Goal: Transaction & Acquisition: Purchase product/service

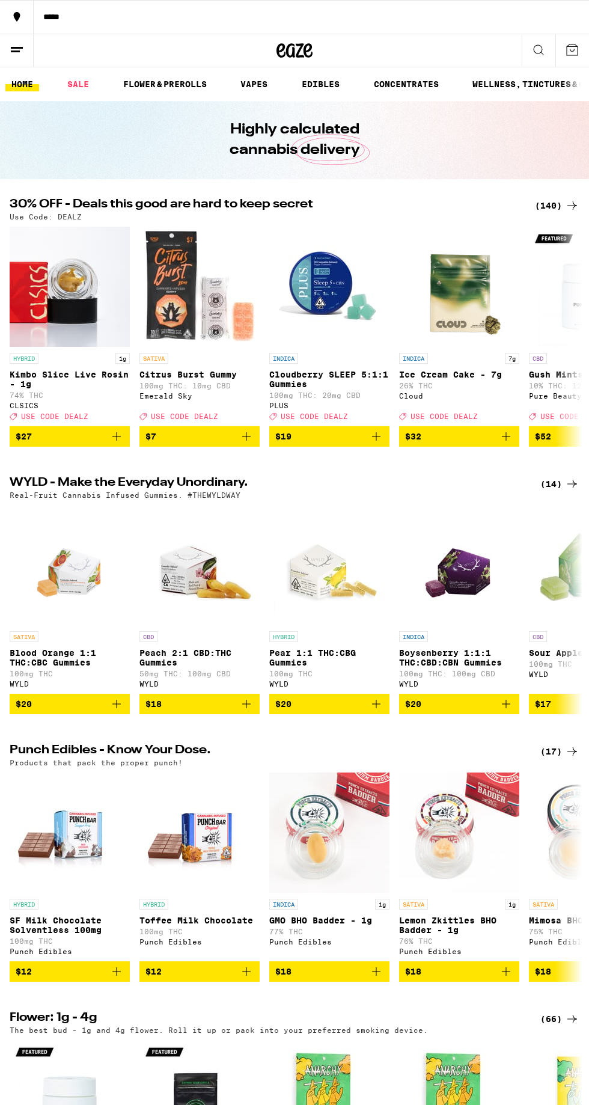
click at [194, 82] on link "FLOWER & PREROLLS" at bounding box center [165, 84] width 96 height 14
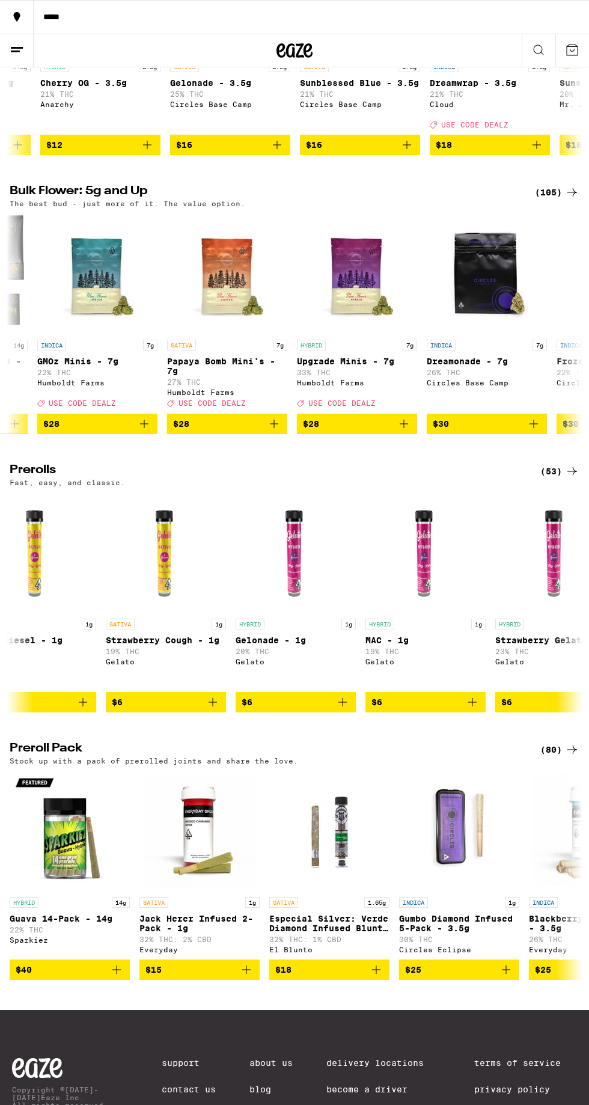
scroll to position [297, 0]
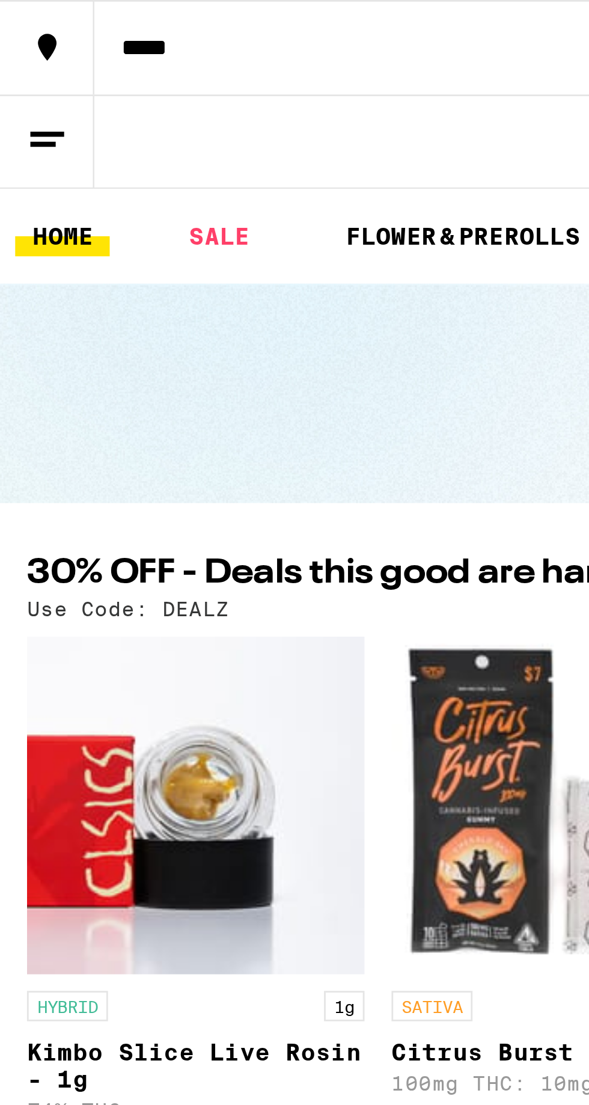
click at [177, 81] on link "FLOWER & PREROLLS" at bounding box center [165, 84] width 96 height 14
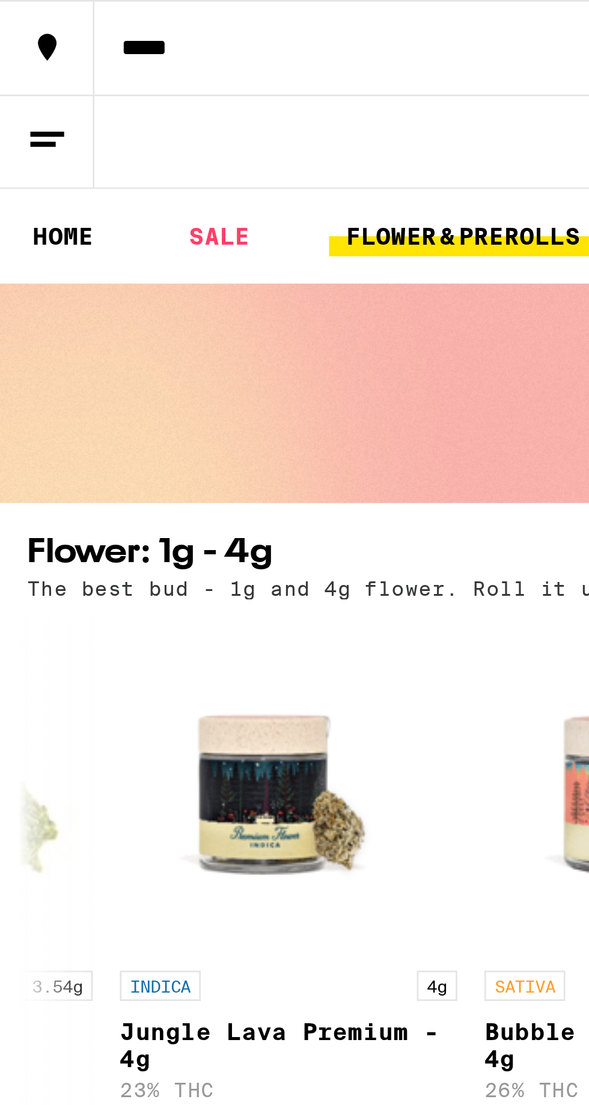
click at [87, 78] on link "SALE" at bounding box center [78, 84] width 34 height 14
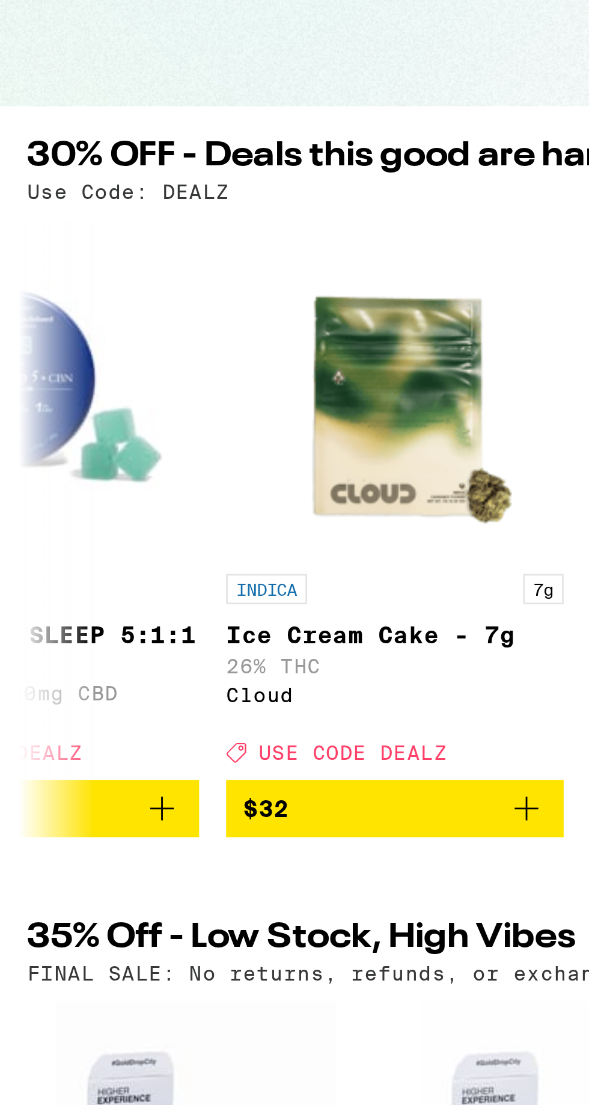
scroll to position [0, 319]
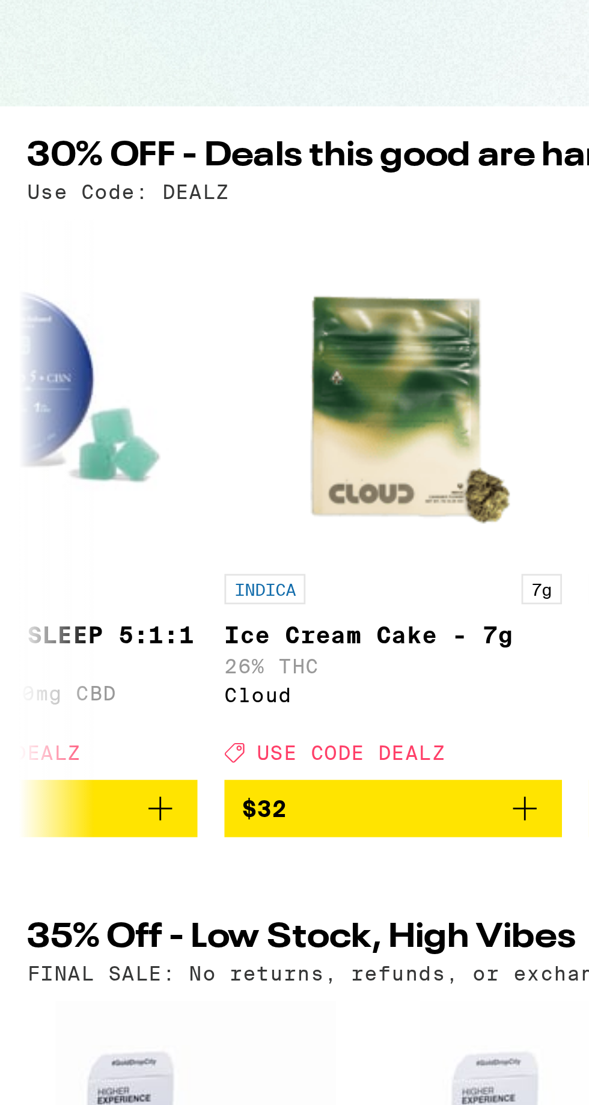
click at [94, 434] on span "$32" at bounding box center [94, 429] width 16 height 10
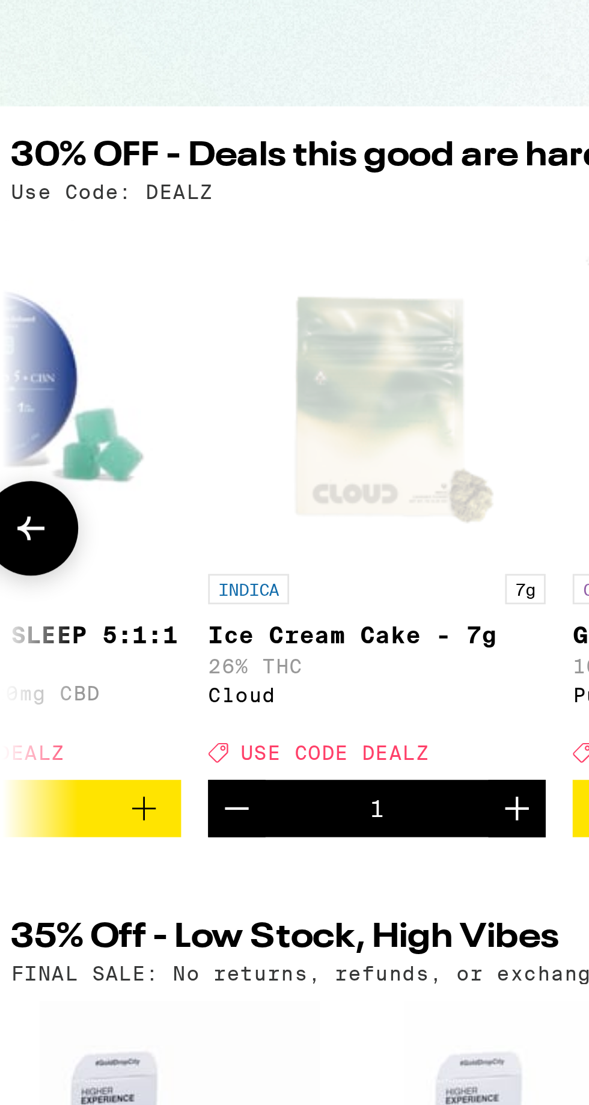
click at [14, 365] on icon at bounding box center [17, 363] width 14 height 14
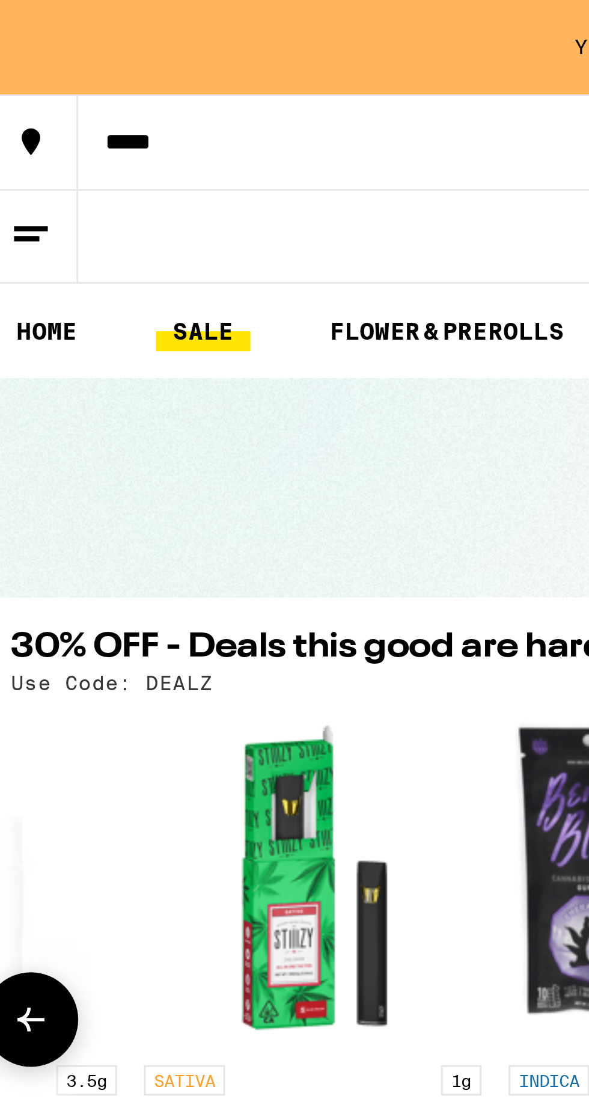
scroll to position [0, 606]
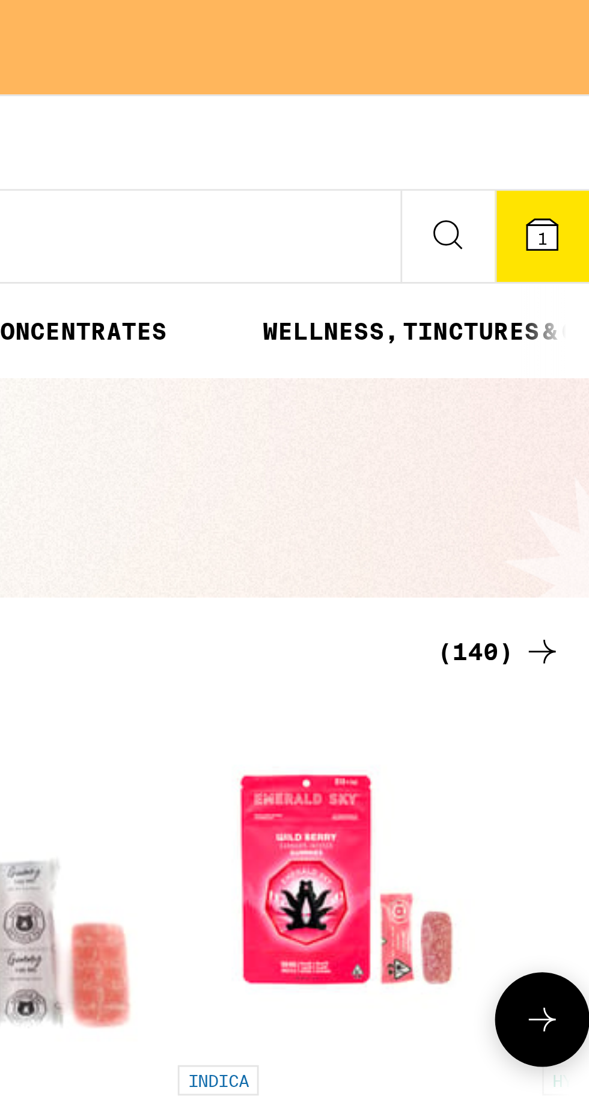
click at [575, 84] on icon at bounding box center [572, 83] width 11 height 11
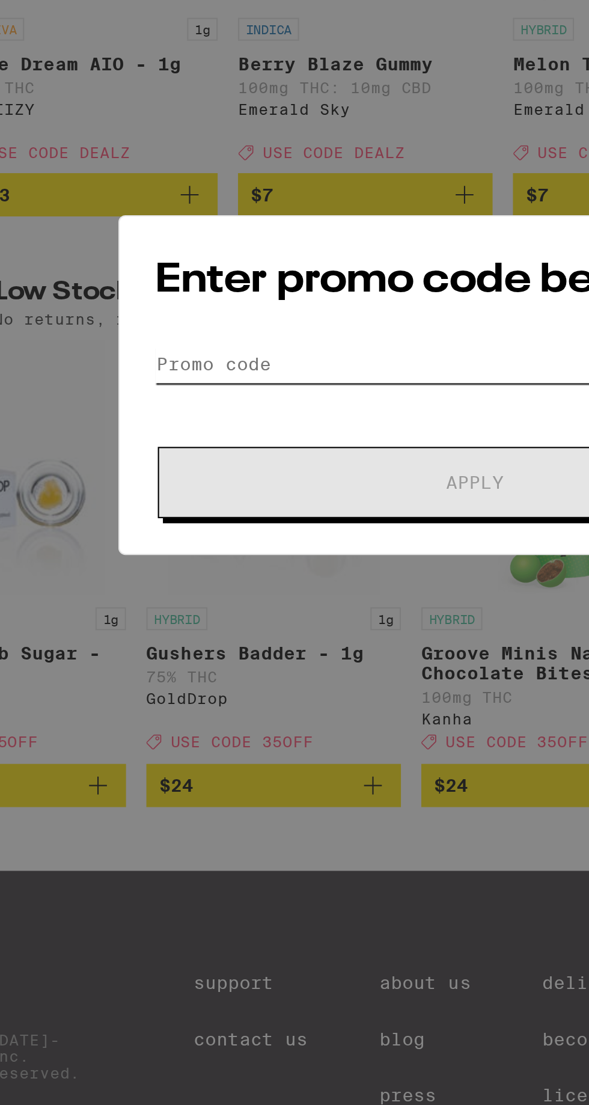
click at [233, 538] on input "Promo Code" at bounding box center [295, 543] width 302 height 18
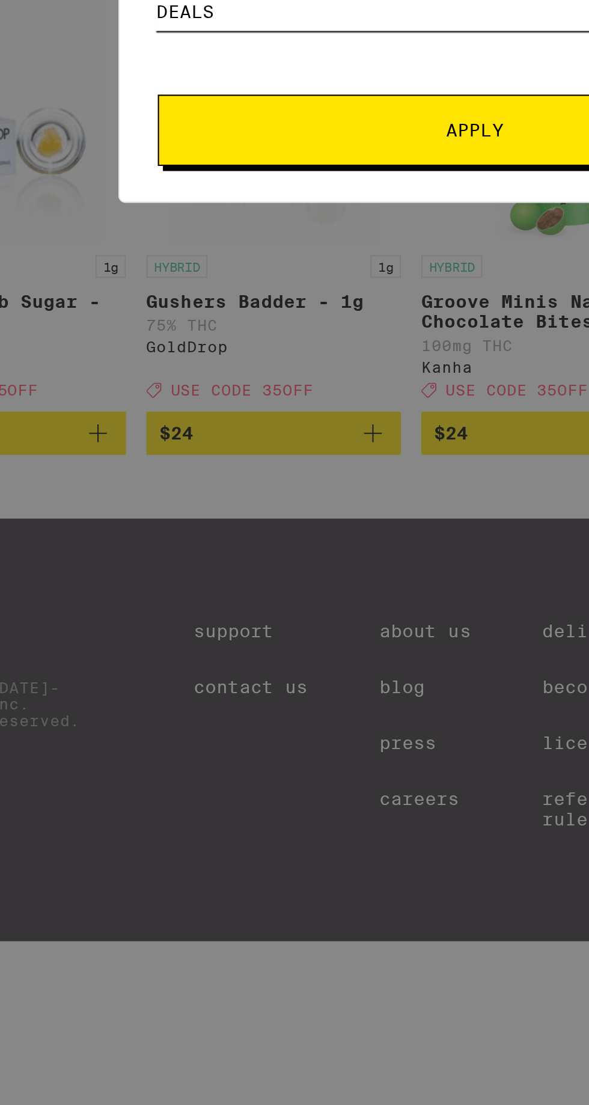
type input "Deals"
click at [300, 597] on span "Apply" at bounding box center [294, 598] width 27 height 8
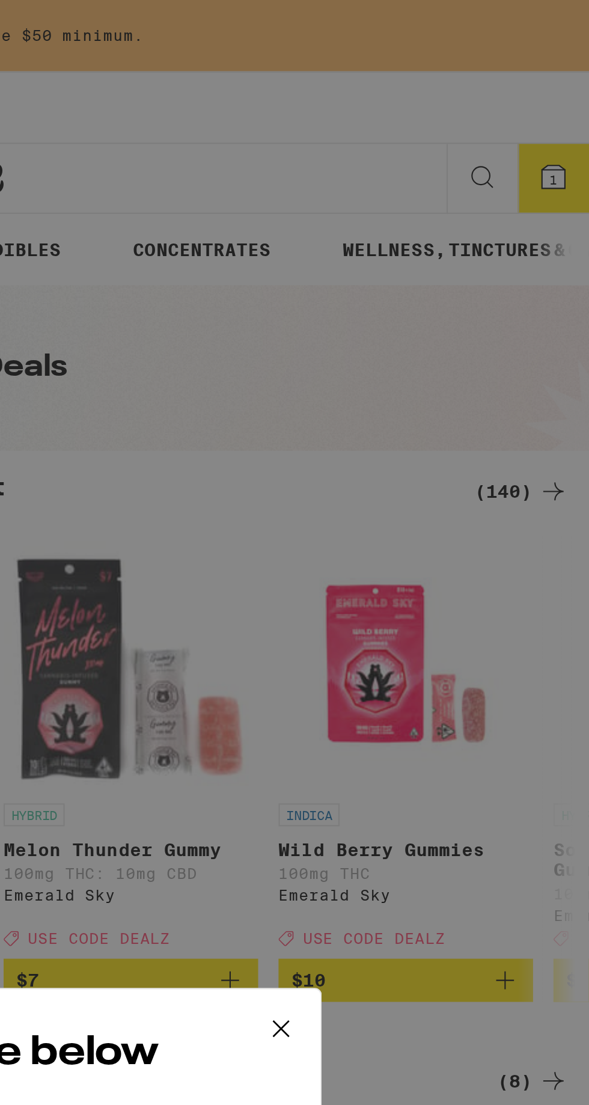
click at [452, 480] on icon at bounding box center [444, 486] width 18 height 18
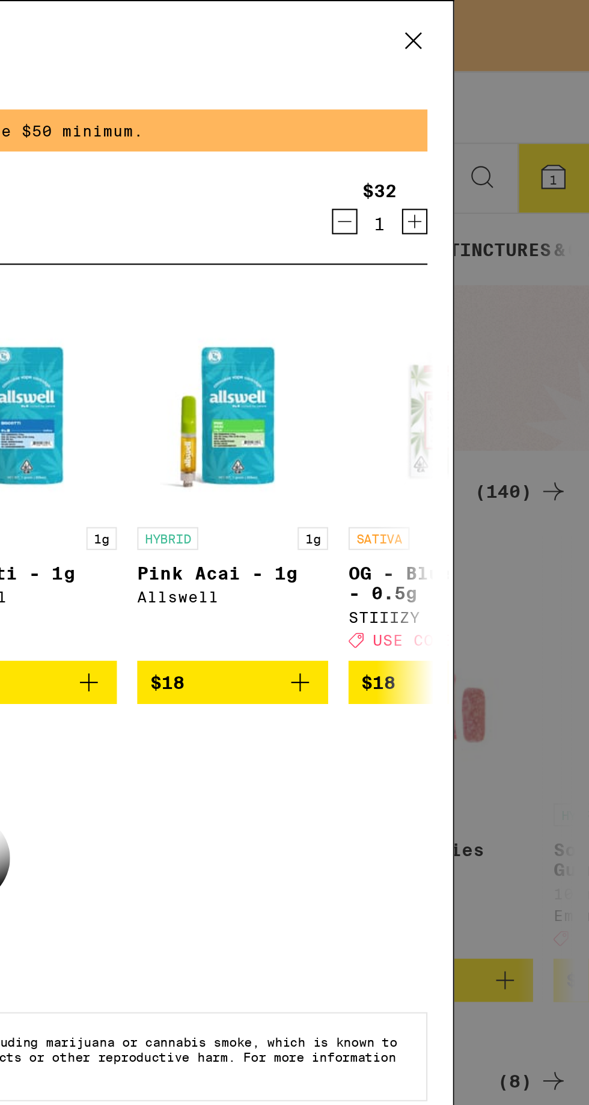
click at [512, 19] on icon at bounding box center [506, 19] width 18 height 18
